Goal: Task Accomplishment & Management: Use online tool/utility

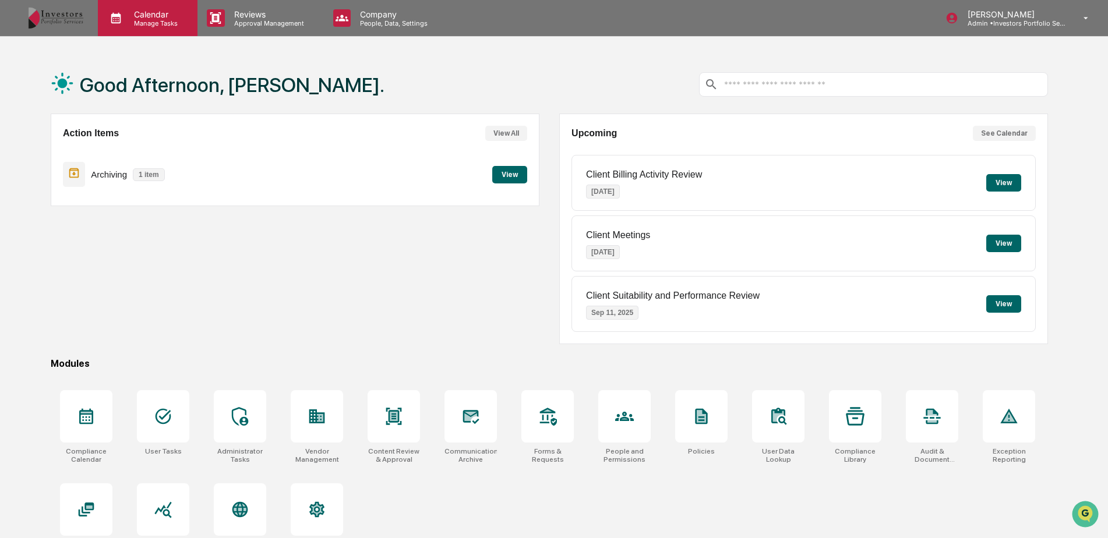
click at [145, 26] on p "Manage Tasks" at bounding box center [154, 23] width 59 height 8
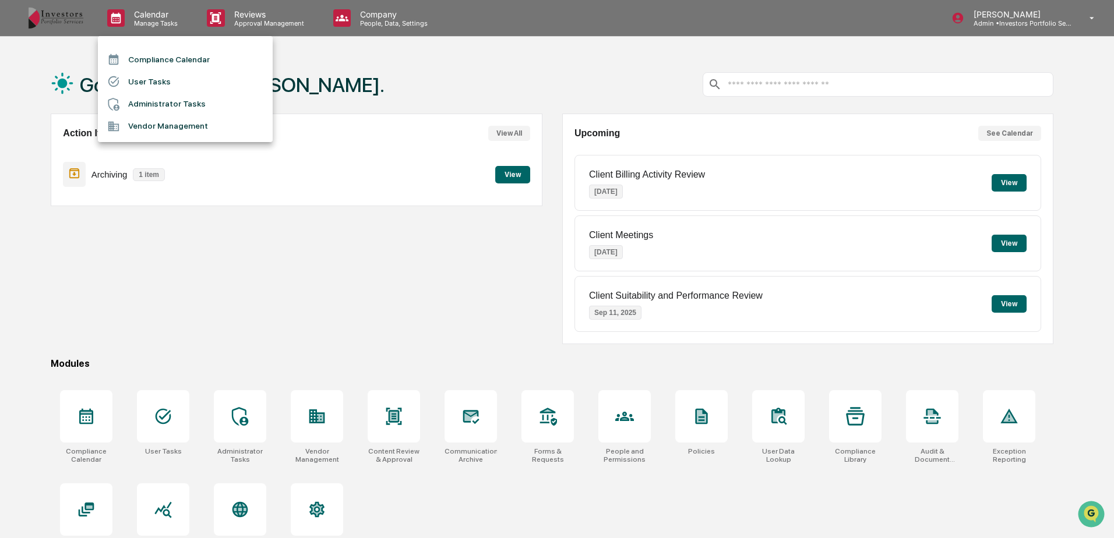
click at [510, 172] on div at bounding box center [557, 269] width 1114 height 538
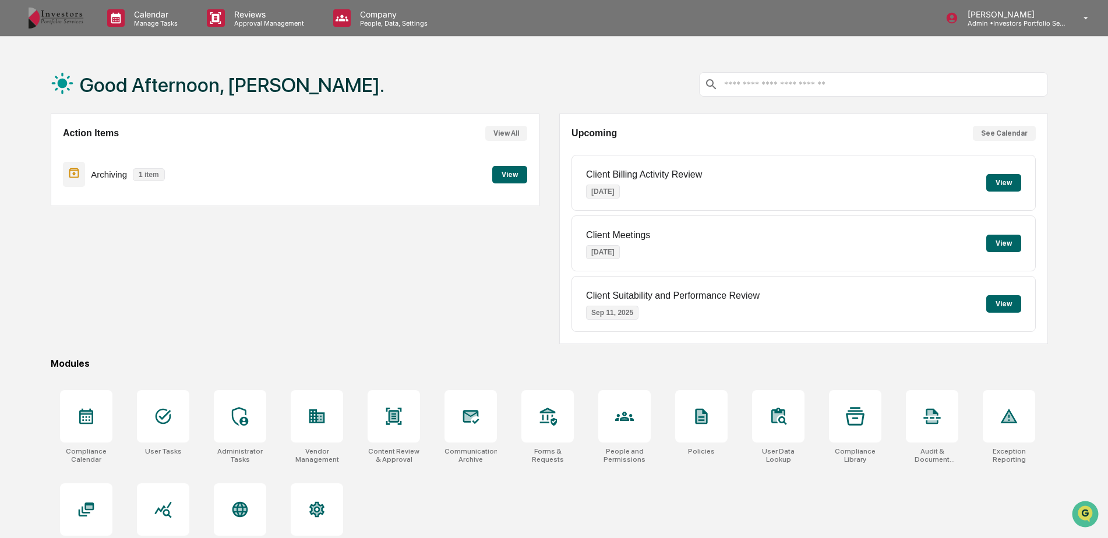
click at [509, 176] on button "View" at bounding box center [509, 174] width 35 height 17
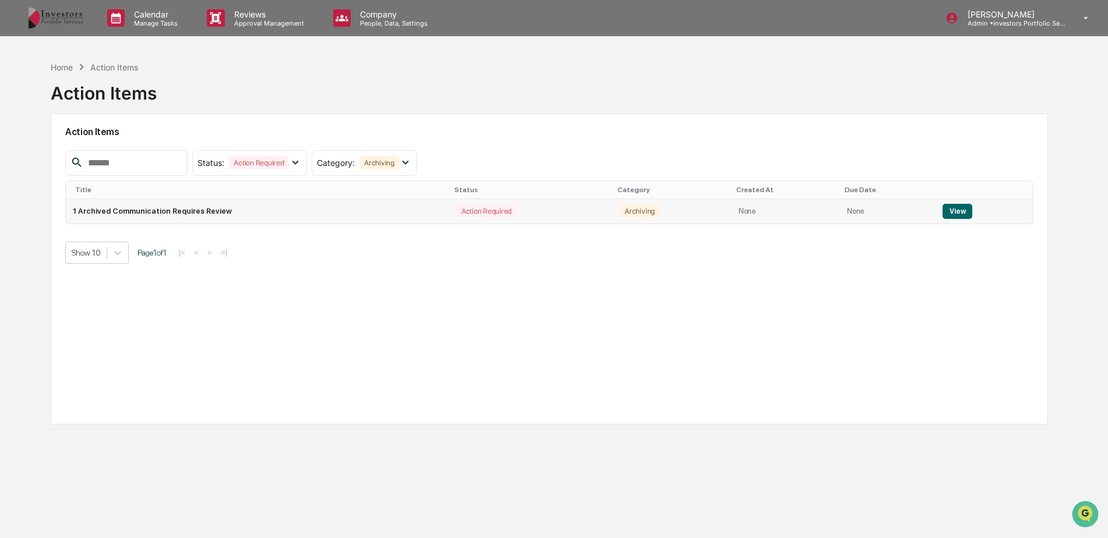
click at [201, 210] on td "1 Archived Communication Requires Review" at bounding box center [258, 211] width 384 height 24
click at [952, 211] on button "View" at bounding box center [957, 211] width 30 height 15
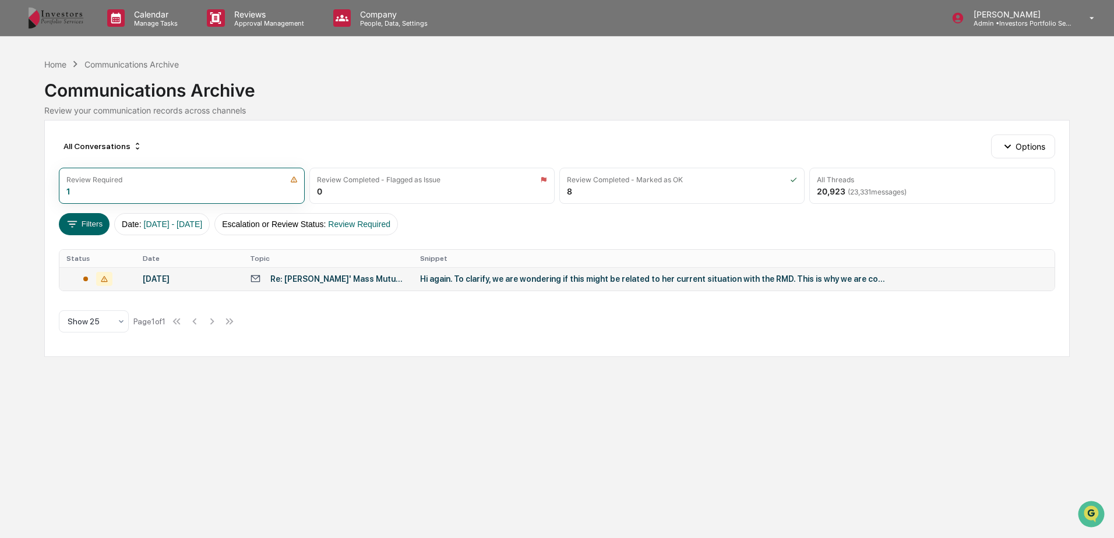
click at [376, 280] on div "Re: [PERSON_NAME]' Mass Mutual account notice" at bounding box center [338, 278] width 136 height 9
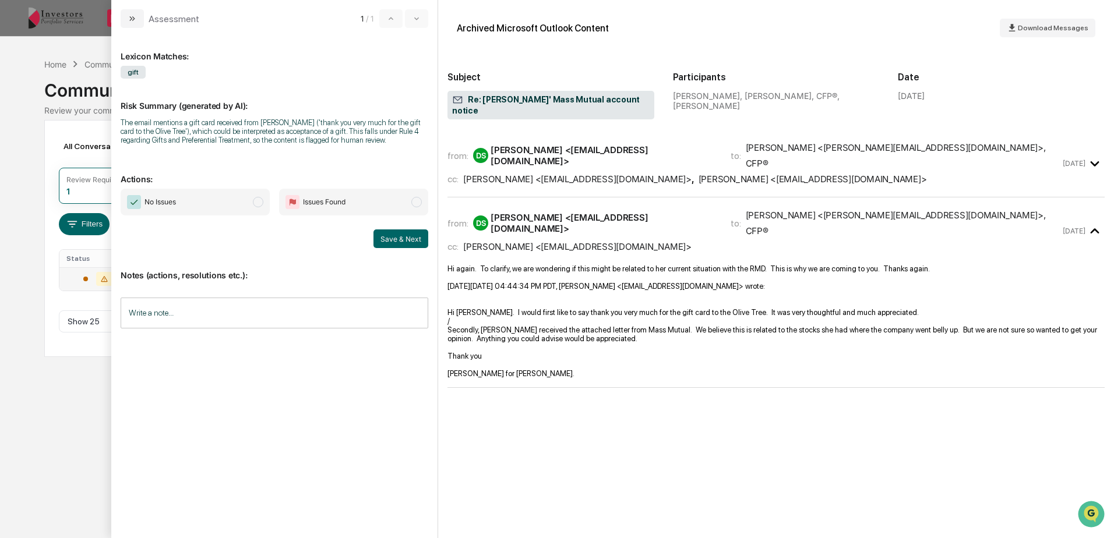
click at [259, 202] on span "modal" at bounding box center [258, 202] width 10 height 10
click at [414, 236] on button "Save & Next" at bounding box center [400, 238] width 55 height 19
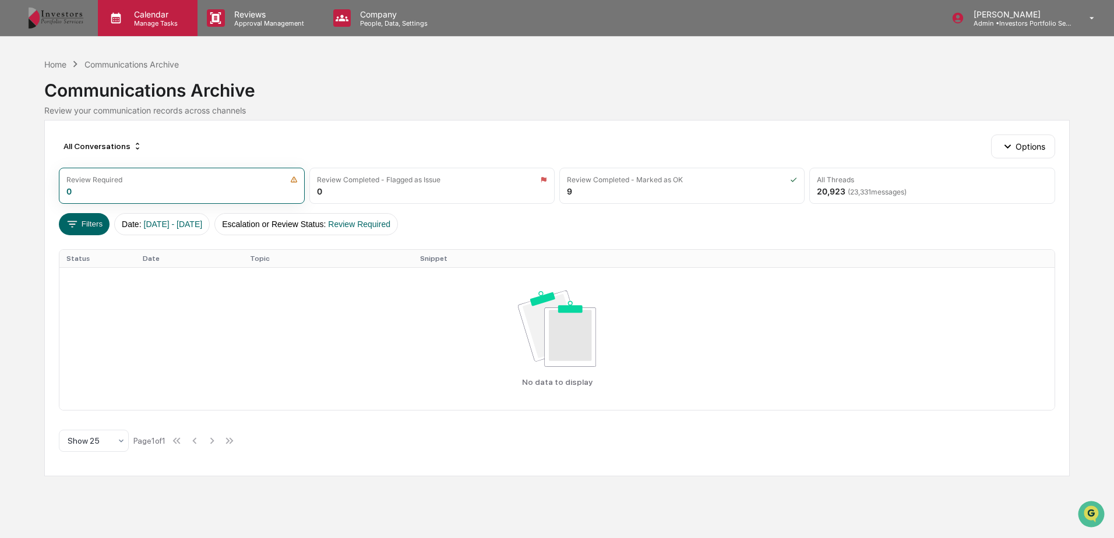
click at [154, 28] on div "Calendar Manage Tasks" at bounding box center [148, 18] width 100 height 36
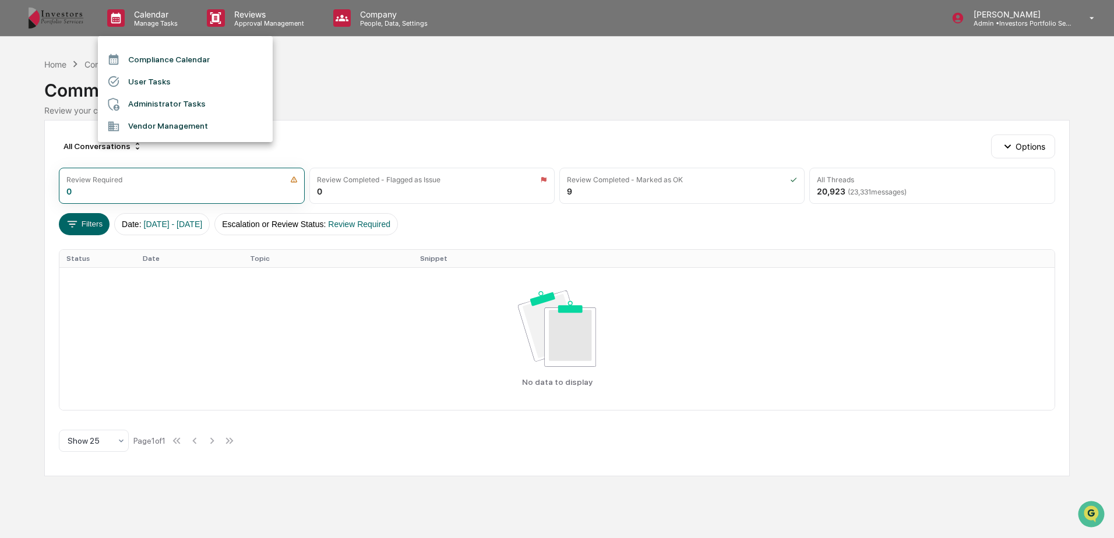
click at [149, 67] on li "Compliance Calendar" at bounding box center [185, 59] width 175 height 22
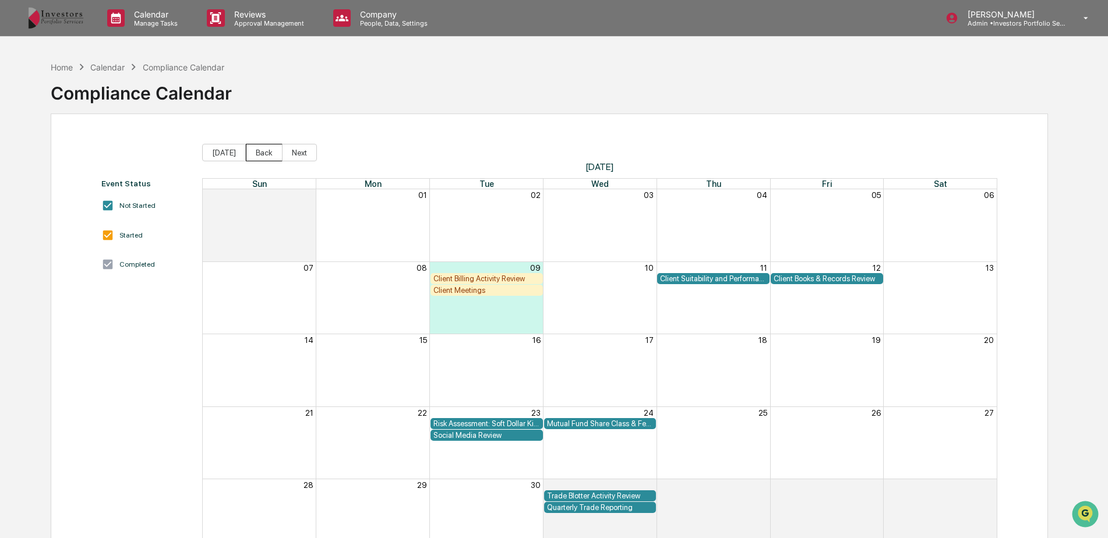
click at [267, 154] on button "Back" at bounding box center [264, 152] width 37 height 17
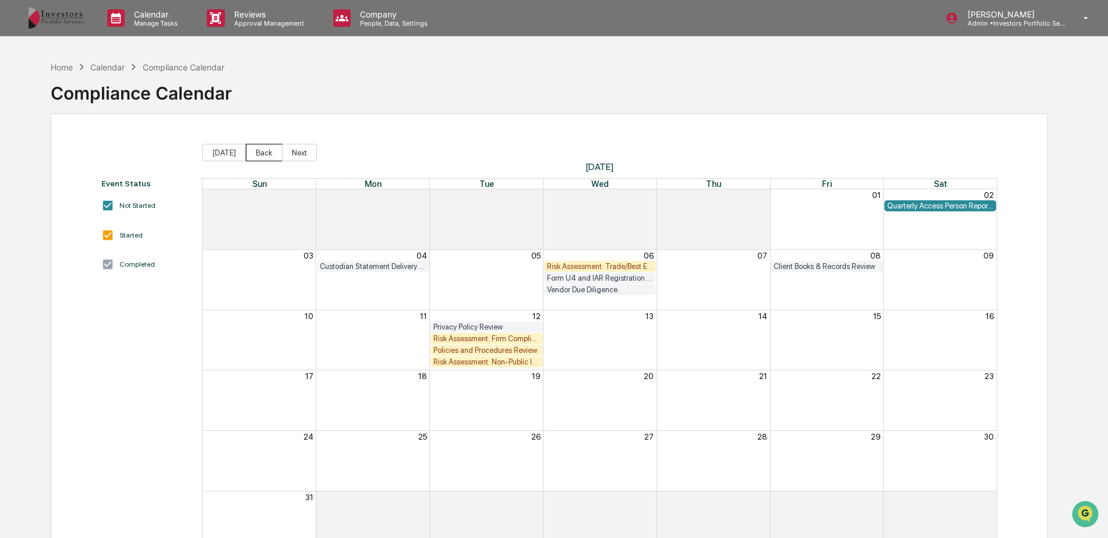
click at [267, 152] on button "Back" at bounding box center [264, 152] width 37 height 17
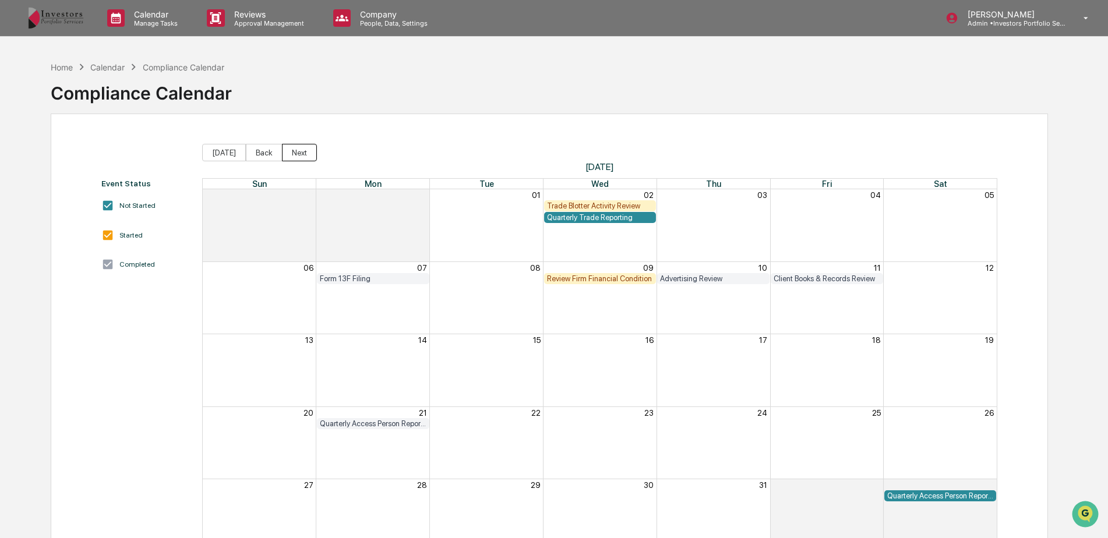
click at [294, 151] on button "Next" at bounding box center [299, 152] width 35 height 17
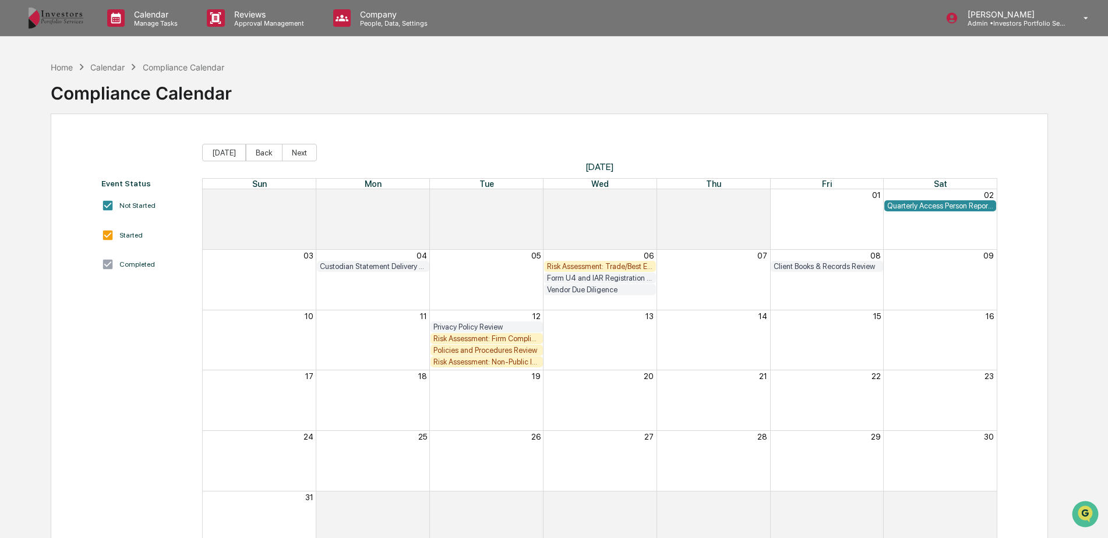
click at [470, 352] on div "Policies and Procedures Review" at bounding box center [486, 350] width 107 height 9
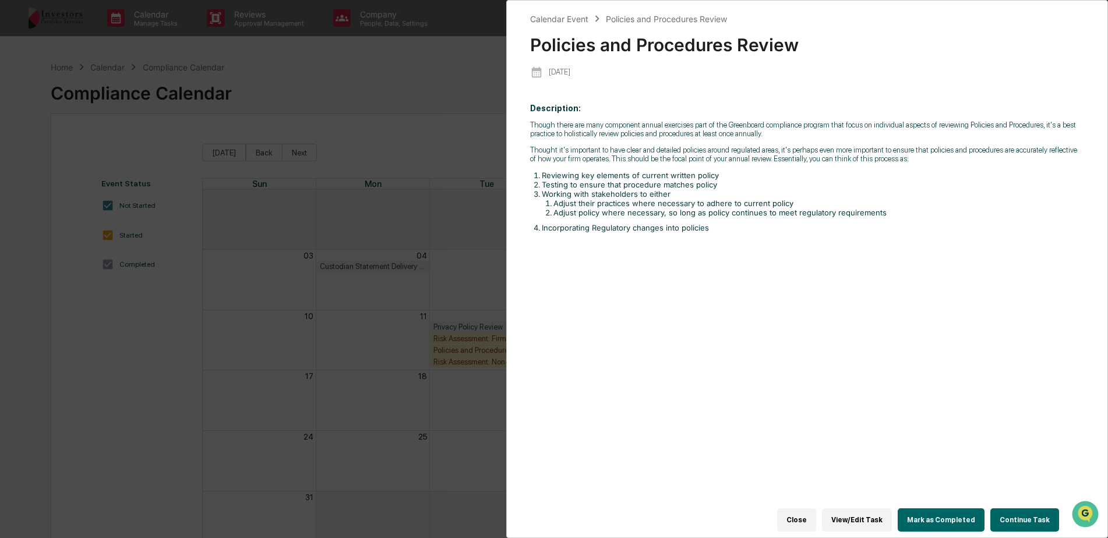
click at [1023, 513] on button "Continue Task" at bounding box center [1024, 519] width 69 height 23
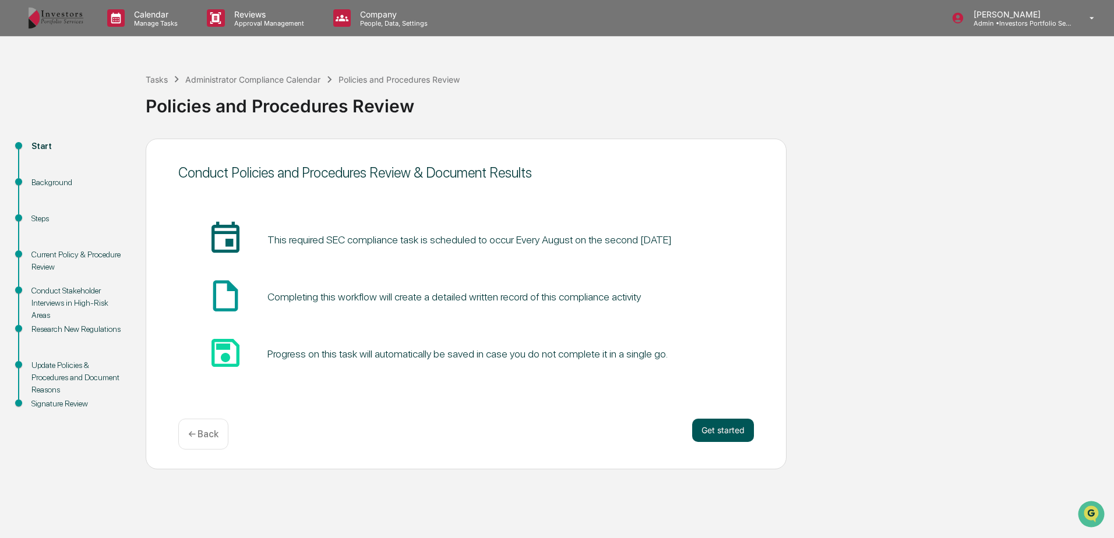
click at [713, 433] on button "Get started" at bounding box center [723, 430] width 62 height 23
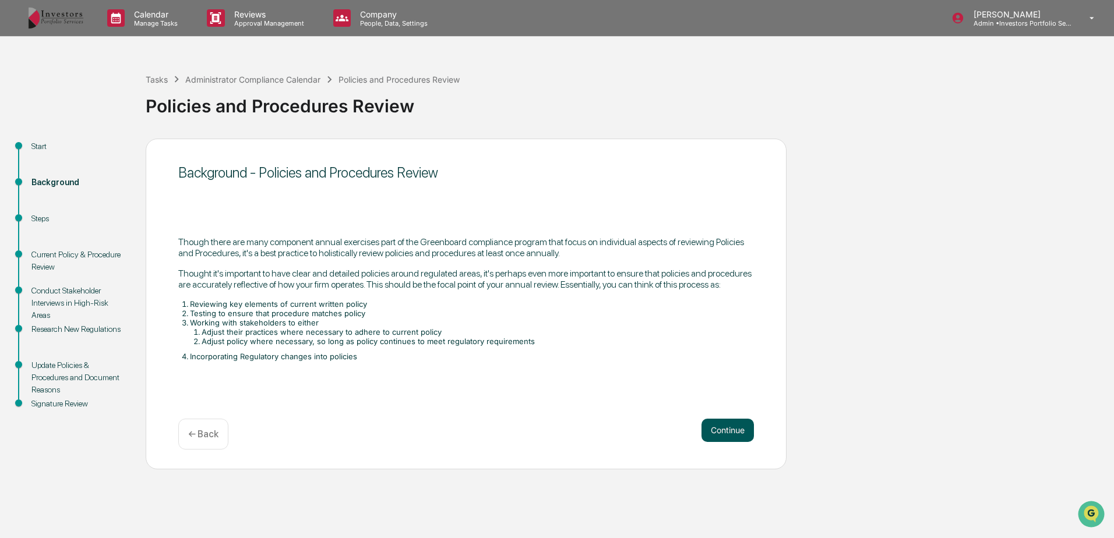
click at [725, 421] on button "Continue" at bounding box center [727, 430] width 52 height 23
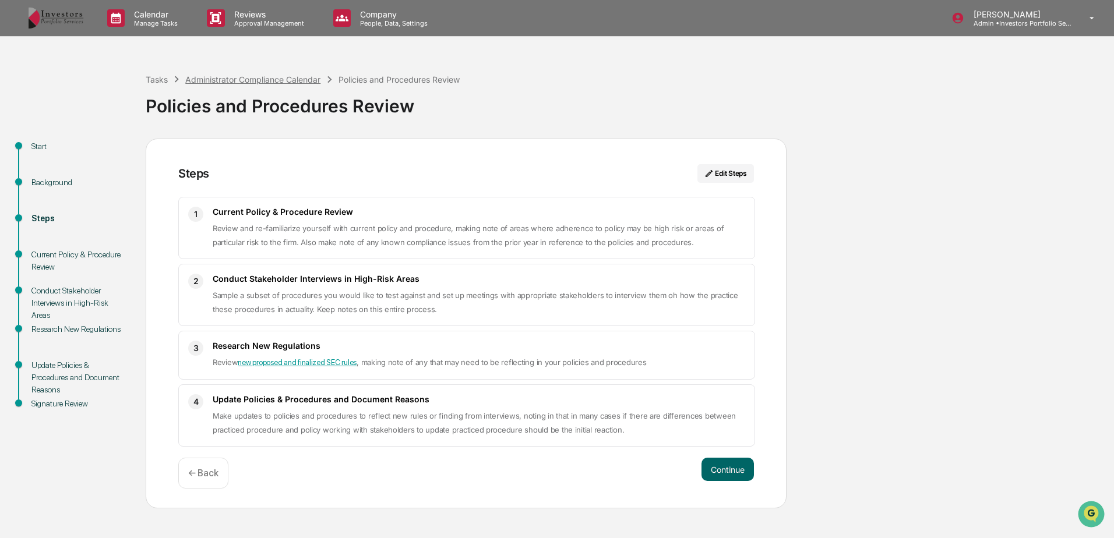
click at [223, 82] on div "Administrator Compliance Calendar" at bounding box center [252, 80] width 135 height 10
